Goal: Task Accomplishment & Management: Manage account settings

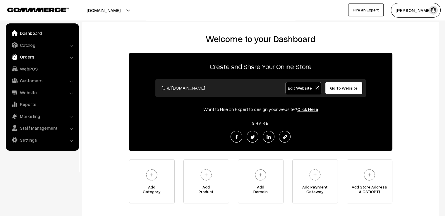
click at [19, 57] on link "Orders" at bounding box center [42, 57] width 70 height 11
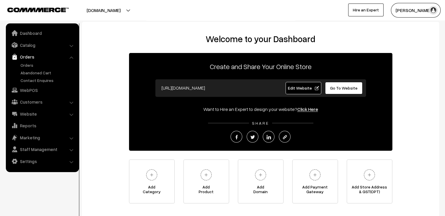
click at [19, 57] on link "Orders" at bounding box center [42, 57] width 70 height 11
click at [23, 65] on link "Orders" at bounding box center [48, 65] width 58 height 6
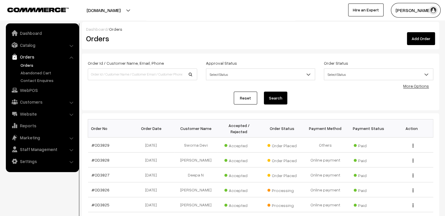
click at [242, 96] on link "Reset" at bounding box center [245, 98] width 23 height 13
click at [100, 172] on link "#OD3827" at bounding box center [101, 174] width 18 height 5
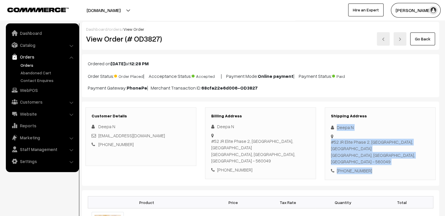
drag, startPoint x: 335, startPoint y: 123, endPoint x: 379, endPoint y: 169, distance: 64.0
click at [379, 169] on div "Customer Details Deepa N [EMAIL_ADDRESS][DOMAIN_NAME] [PHONE_NUMBER] Billing Ad…" at bounding box center [260, 144] width 357 height 85
copy div "Deepa [STREET_ADDRESS] - 560049 [PHONE_NUMBER]"
click at [430, 35] on link "Go Back" at bounding box center [422, 38] width 25 height 13
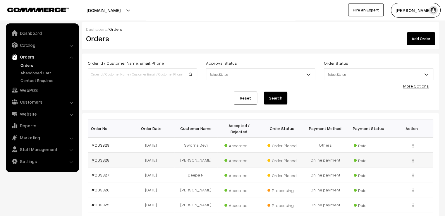
click at [102, 157] on link "#OD3828" at bounding box center [101, 159] width 18 height 5
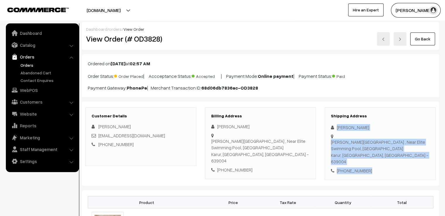
drag, startPoint x: 337, startPoint y: 121, endPoint x: 375, endPoint y: 182, distance: 71.7
click at [395, 169] on div "Shipping Address Deepikaa Sathiyan Therasa Corner , Near Elite Swimming Pool, K…" at bounding box center [380, 143] width 111 height 73
drag, startPoint x: 334, startPoint y: 117, endPoint x: 403, endPoint y: 179, distance: 92.4
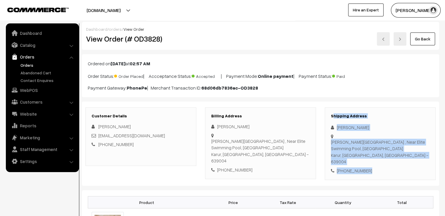
click at [406, 137] on div at bounding box center [380, 149] width 99 height 32
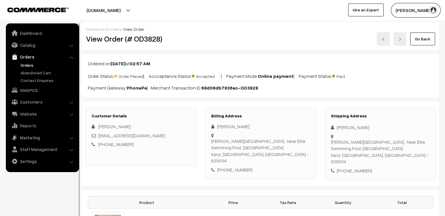
click at [333, 126] on icon at bounding box center [334, 127] width 6 height 4
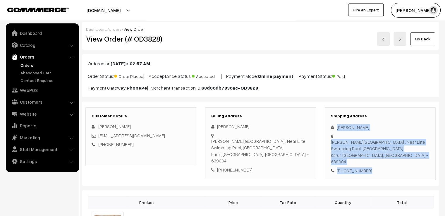
drag, startPoint x: 333, startPoint y: 126, endPoint x: 373, endPoint y: 178, distance: 66.0
click at [373, 178] on div "Customer Details Deepikaa Sathiyan deepipalanisamy23@gmail.com +91 9597163977 B…" at bounding box center [260, 144] width 357 height 85
copy div "Deepikaa Sathiyan Therasa Corner , Near Elite Swimming Pool, Kulanthanoor Karur…"
click at [418, 33] on link "Go Back" at bounding box center [422, 38] width 25 height 13
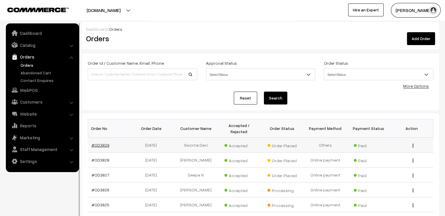
click at [103, 143] on link "#OD3829" at bounding box center [101, 145] width 18 height 5
click at [104, 143] on link "#OD3829" at bounding box center [101, 145] width 18 height 5
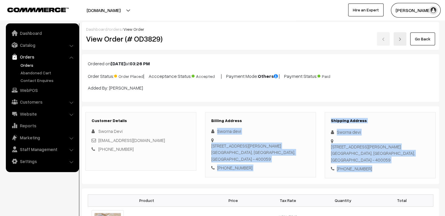
drag, startPoint x: 369, startPoint y: 154, endPoint x: 274, endPoint y: 116, distance: 102.4
click at [274, 116] on div "Customer Details Sworna Devi [EMAIL_ADDRESS][DOMAIN_NAME] [PHONE_NUMBER] Billin…" at bounding box center [260, 145] width 359 height 66
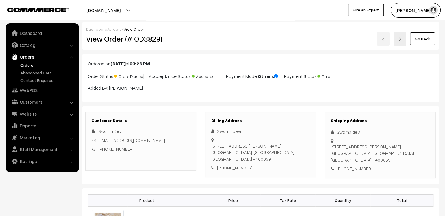
click at [377, 71] on div "Ordered on [DATE] 03:26 PM Order Status: Order Placed | Accceptance Status: Acc…" at bounding box center [260, 78] width 357 height 48
click at [335, 127] on div "Shipping Address Sworna devi [STREET_ADDRESS] [PHONE_NUMBER]" at bounding box center [380, 145] width 111 height 66
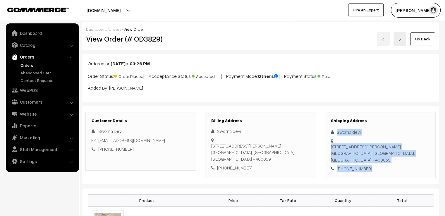
drag, startPoint x: 335, startPoint y: 127, endPoint x: 397, endPoint y: 170, distance: 75.4
click at [397, 170] on div "Shipping Address Sworna devi [STREET_ADDRESS] [PHONE_NUMBER]" at bounding box center [380, 145] width 111 height 66
copy div "[STREET_ADDRESS] [PHONE_NUMBER]"
